Goal: Information Seeking & Learning: Find specific fact

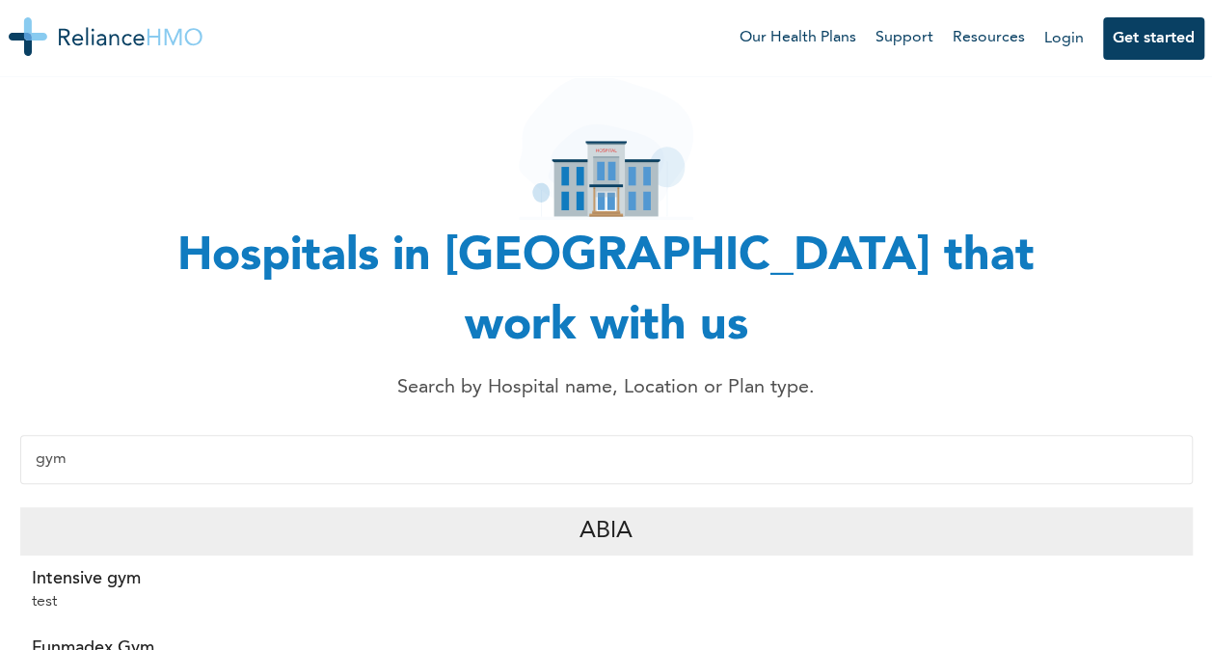
scroll to position [111, 0]
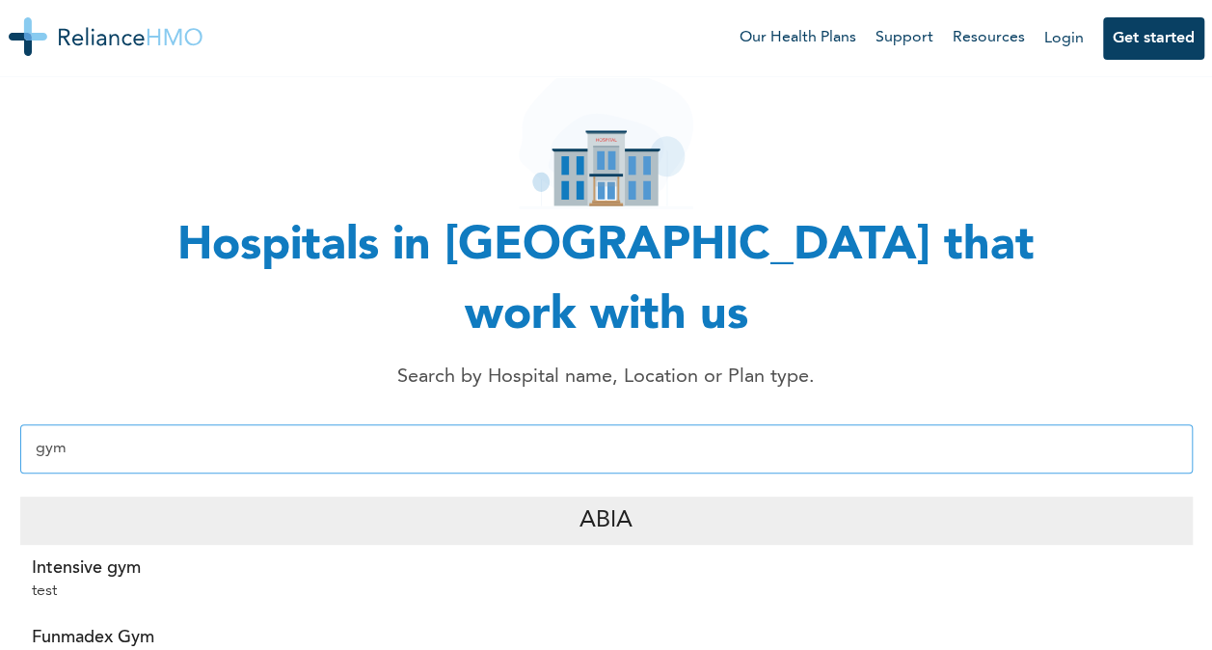
click at [307, 424] on input "gym" at bounding box center [606, 448] width 1173 height 49
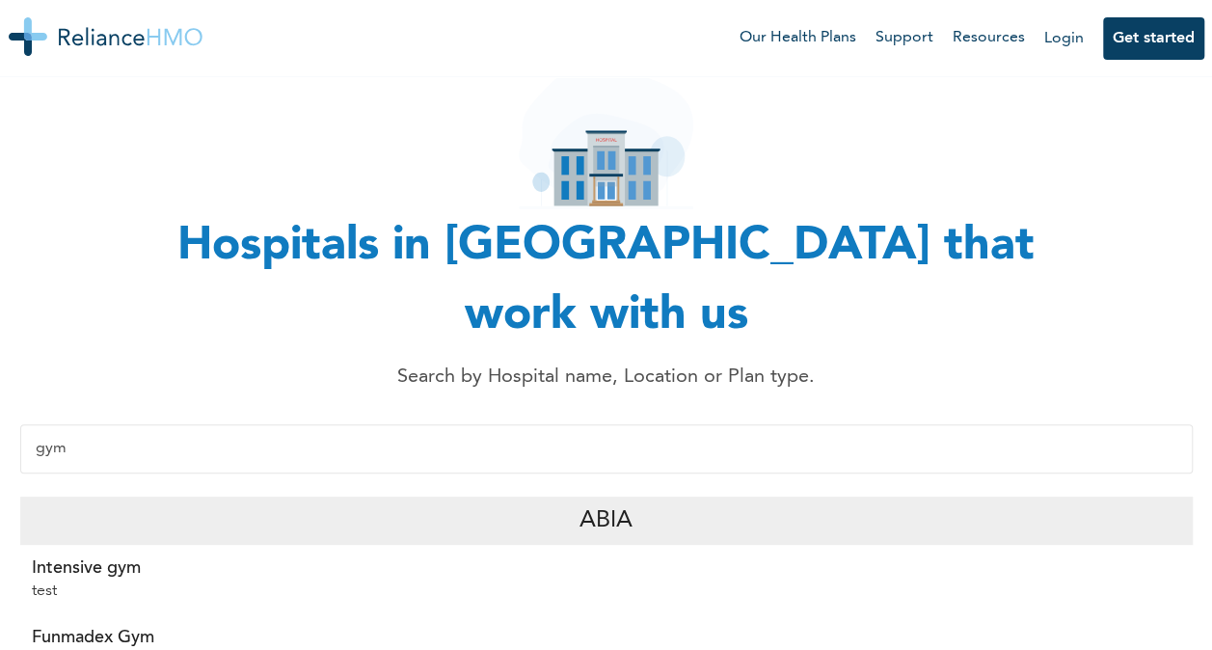
type input "gym"
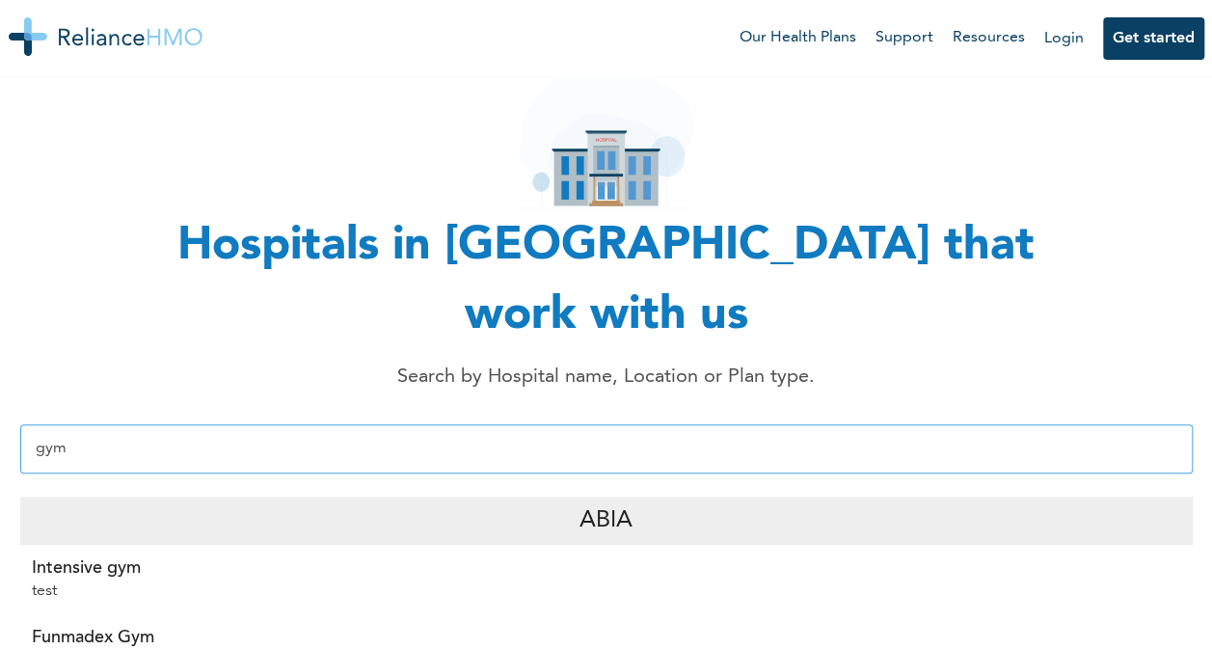
click at [319, 424] on input "gym" at bounding box center [606, 448] width 1173 height 49
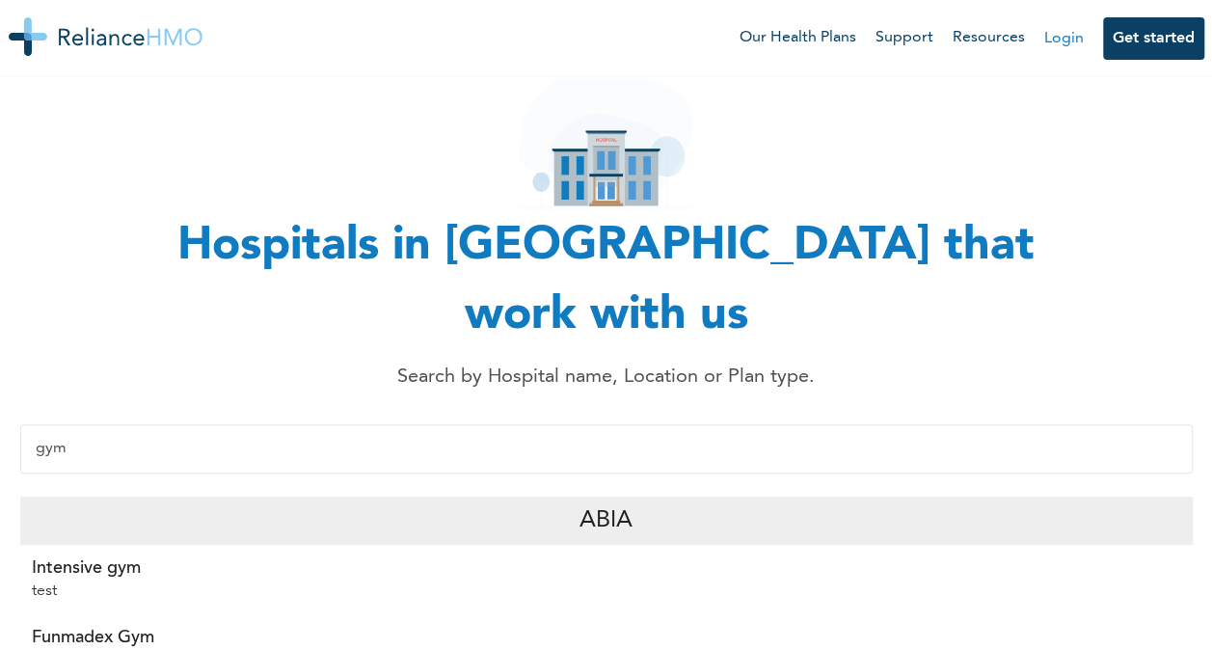
click at [1063, 33] on link "Login" at bounding box center [1065, 38] width 40 height 15
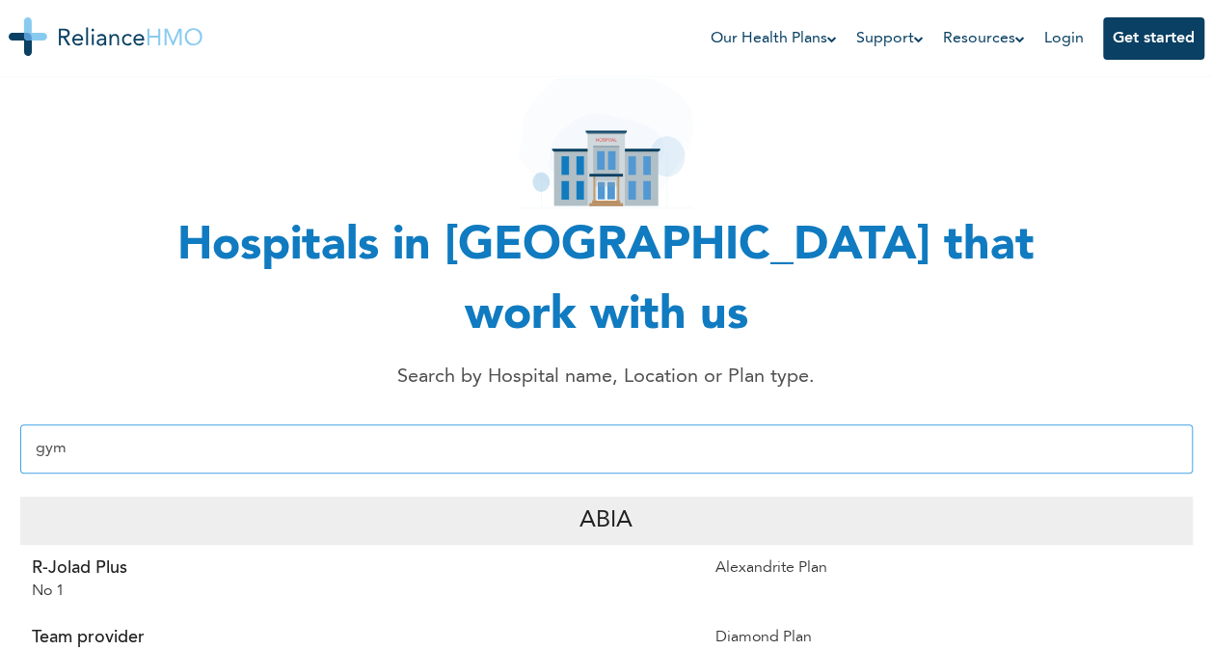
click at [640, 424] on input "gym" at bounding box center [606, 448] width 1173 height 49
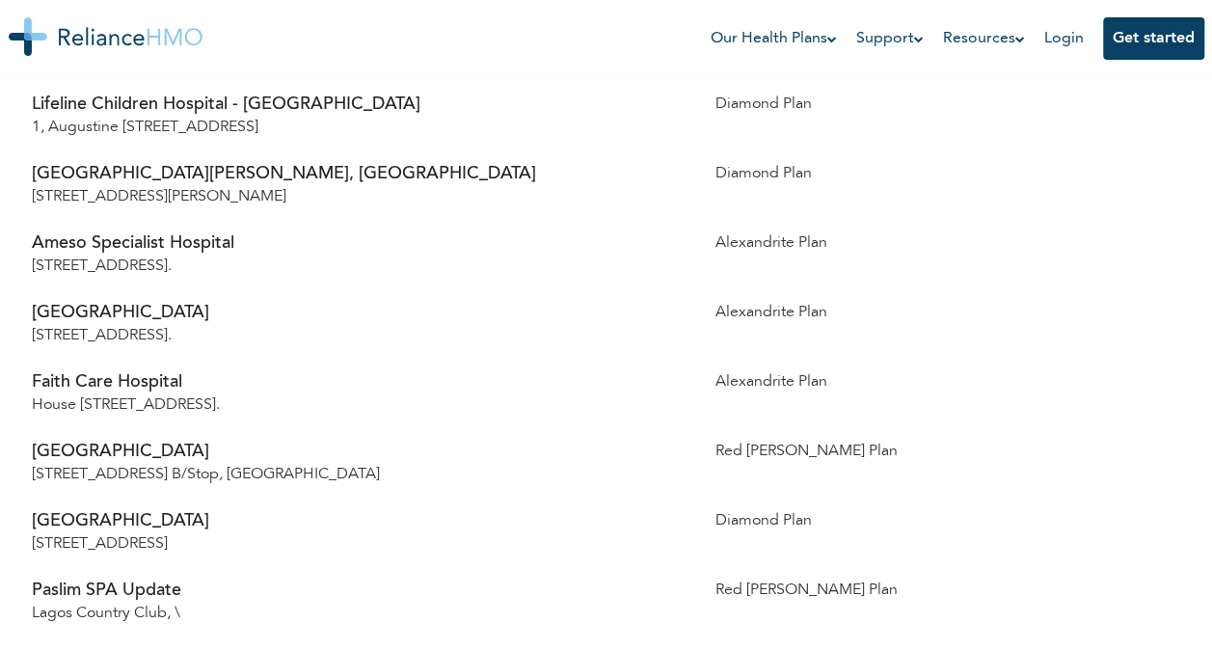
scroll to position [8078, 0]
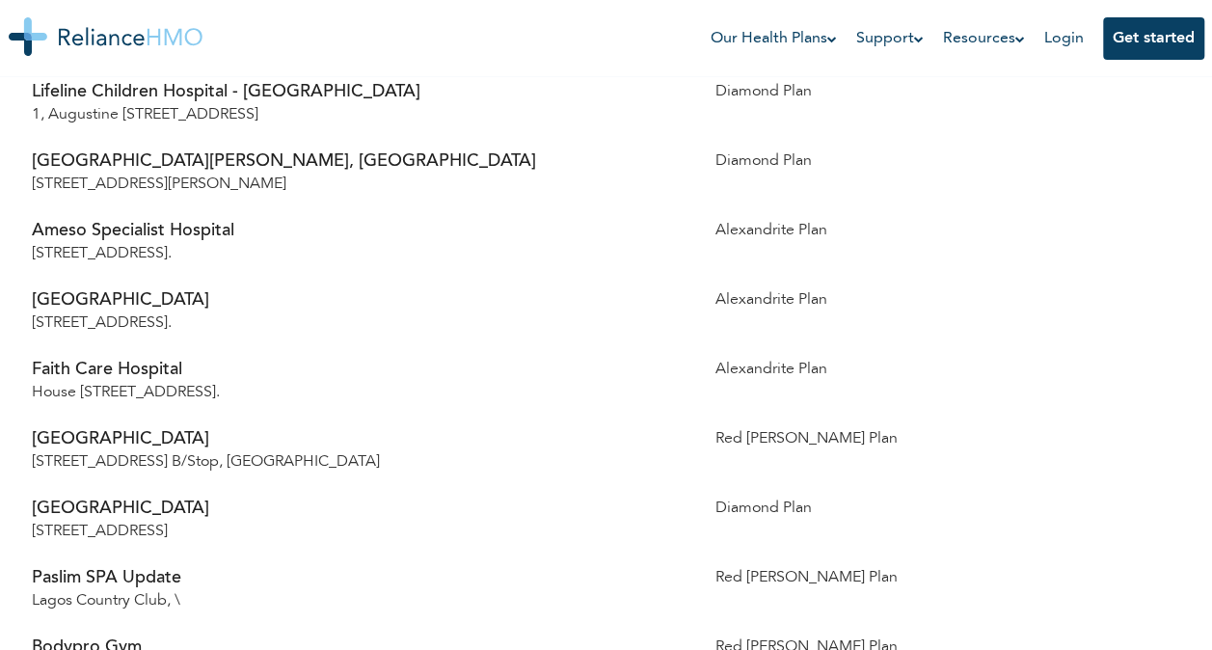
drag, startPoint x: 30, startPoint y: 229, endPoint x: 231, endPoint y: 223, distance: 200.7
click at [231, 277] on div "Araba Medical Centre 56, Agbado Road, Toyota b/stop, Shasha, Iju Ishaga, Lagos." at bounding box center [362, 311] width 684 height 69
copy p "Araba Medical Centre"
